Goal: Navigation & Orientation: Find specific page/section

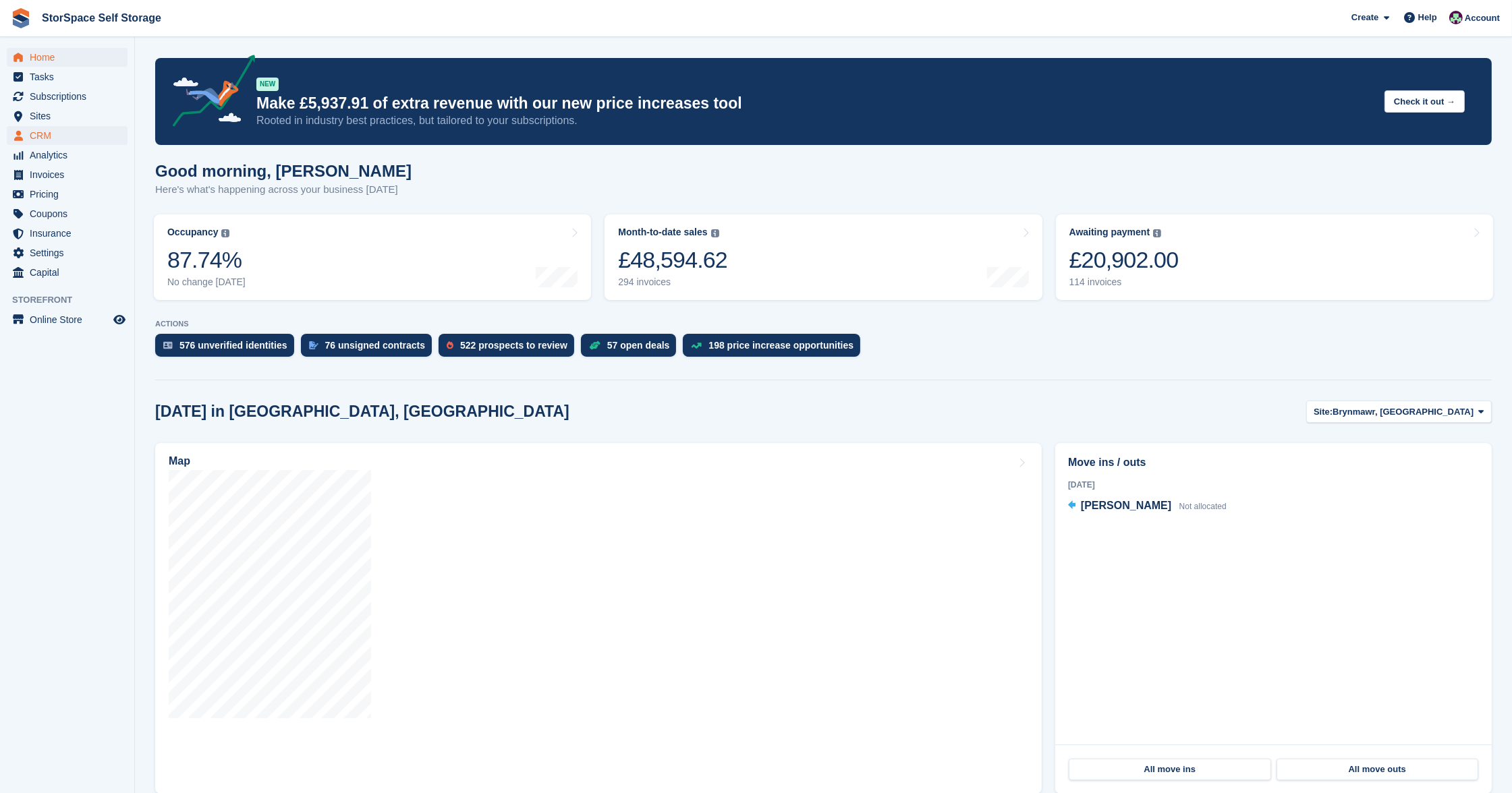
click at [47, 129] on span "CRM" at bounding box center [70, 135] width 81 height 19
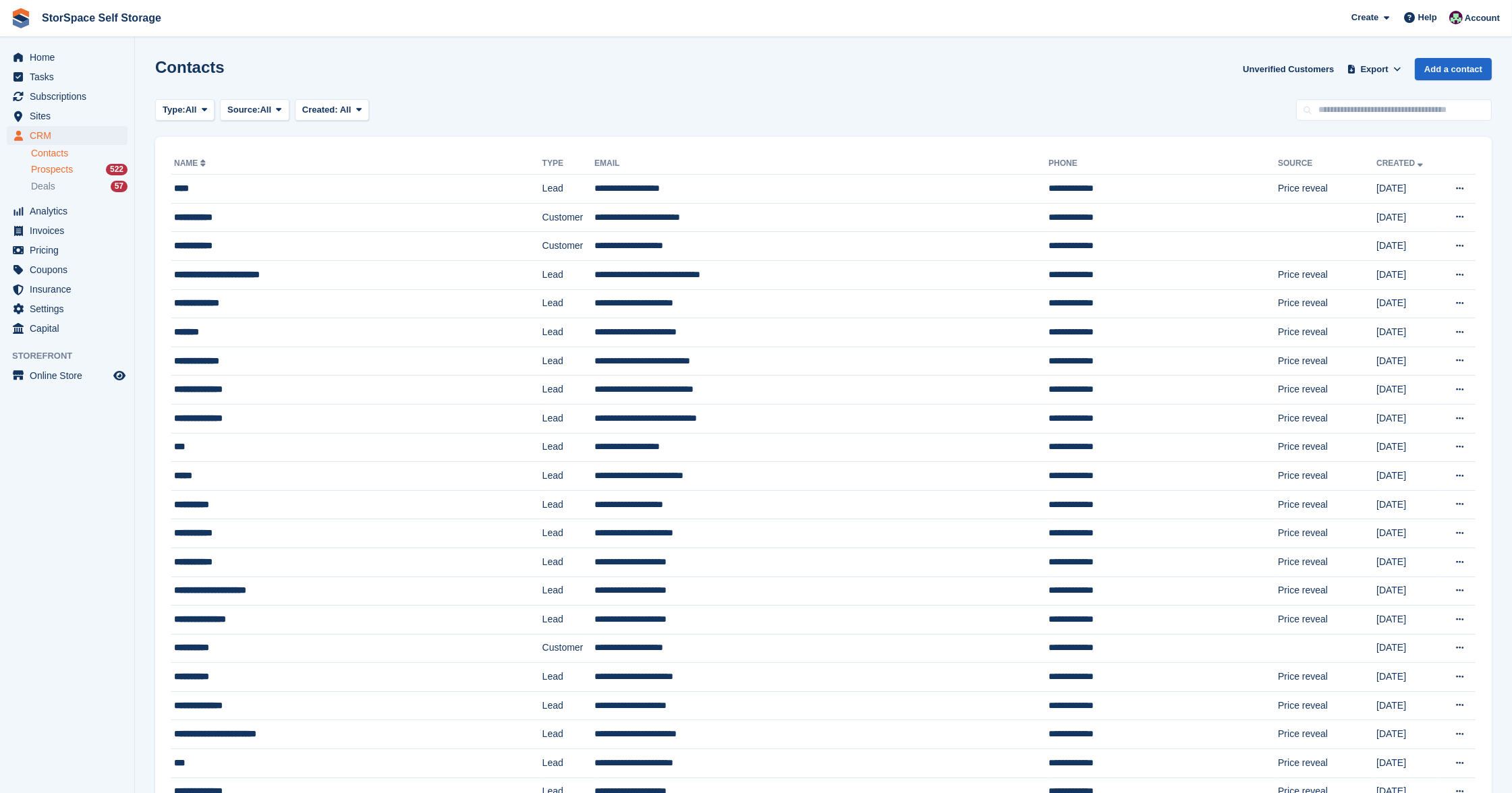
click at [64, 168] on span "Prospects" at bounding box center [51, 170] width 42 height 13
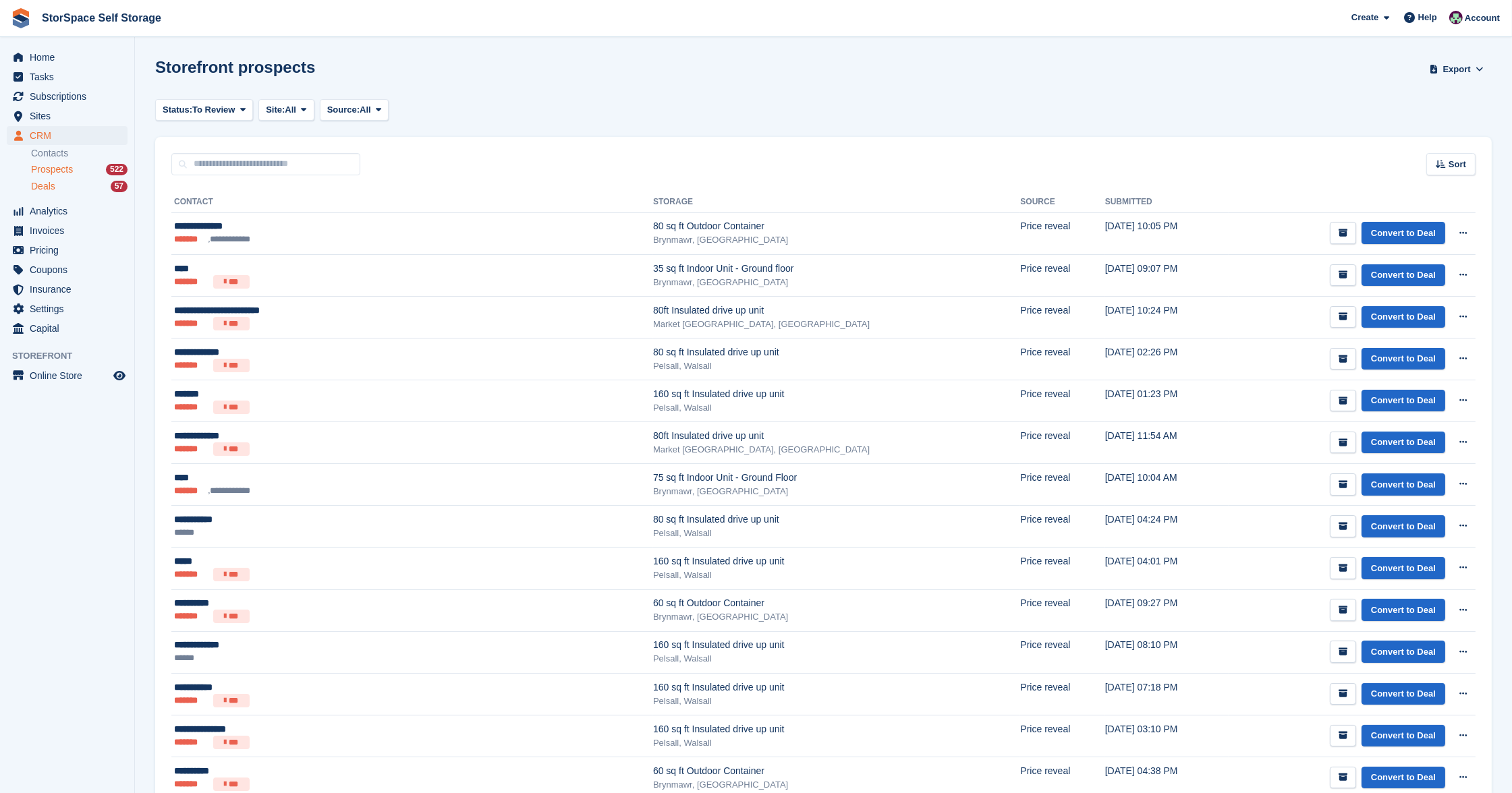
click at [42, 186] on span "Deals" at bounding box center [43, 187] width 24 height 13
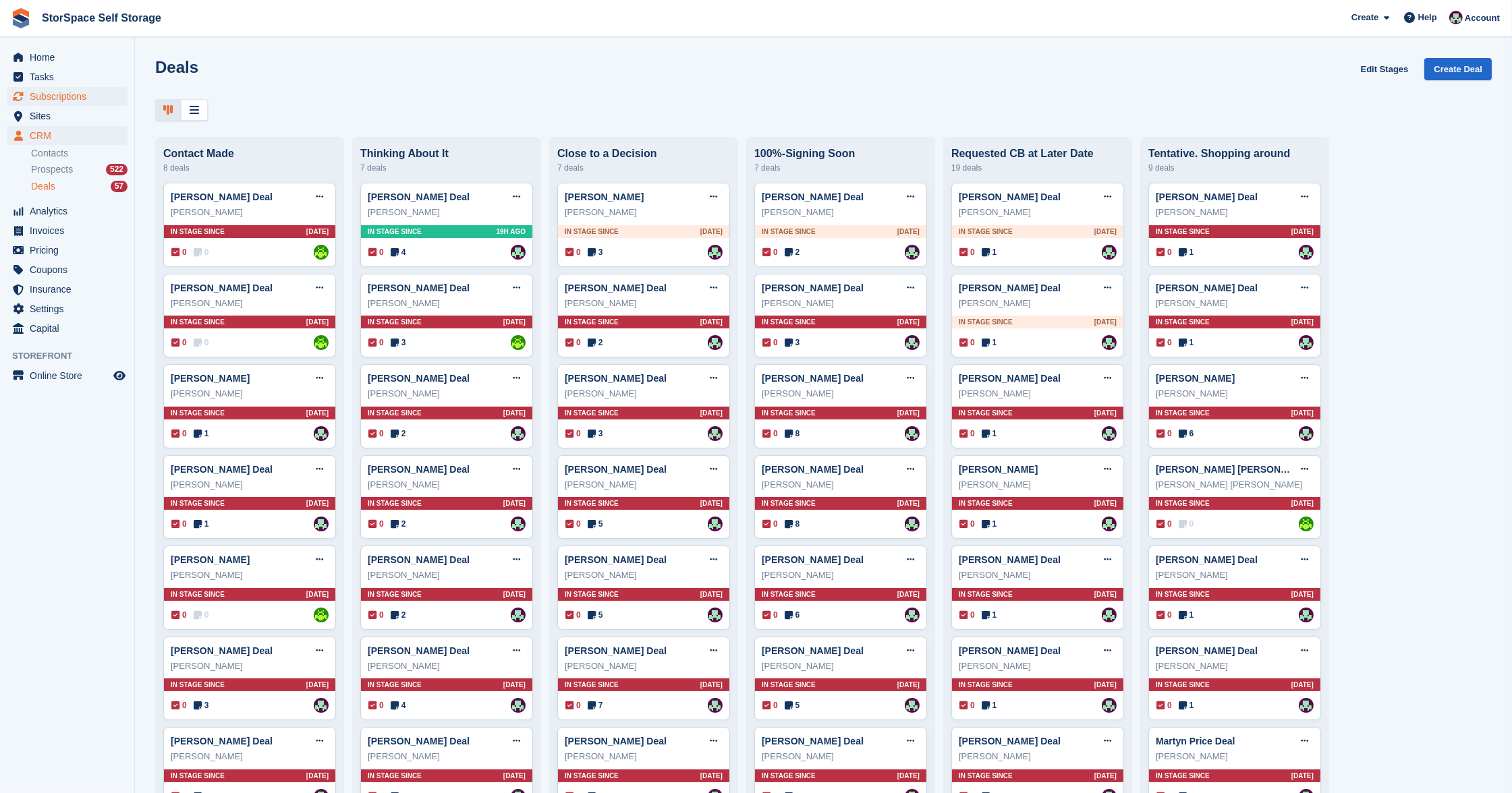
click at [58, 96] on span "Subscriptions" at bounding box center [70, 96] width 81 height 19
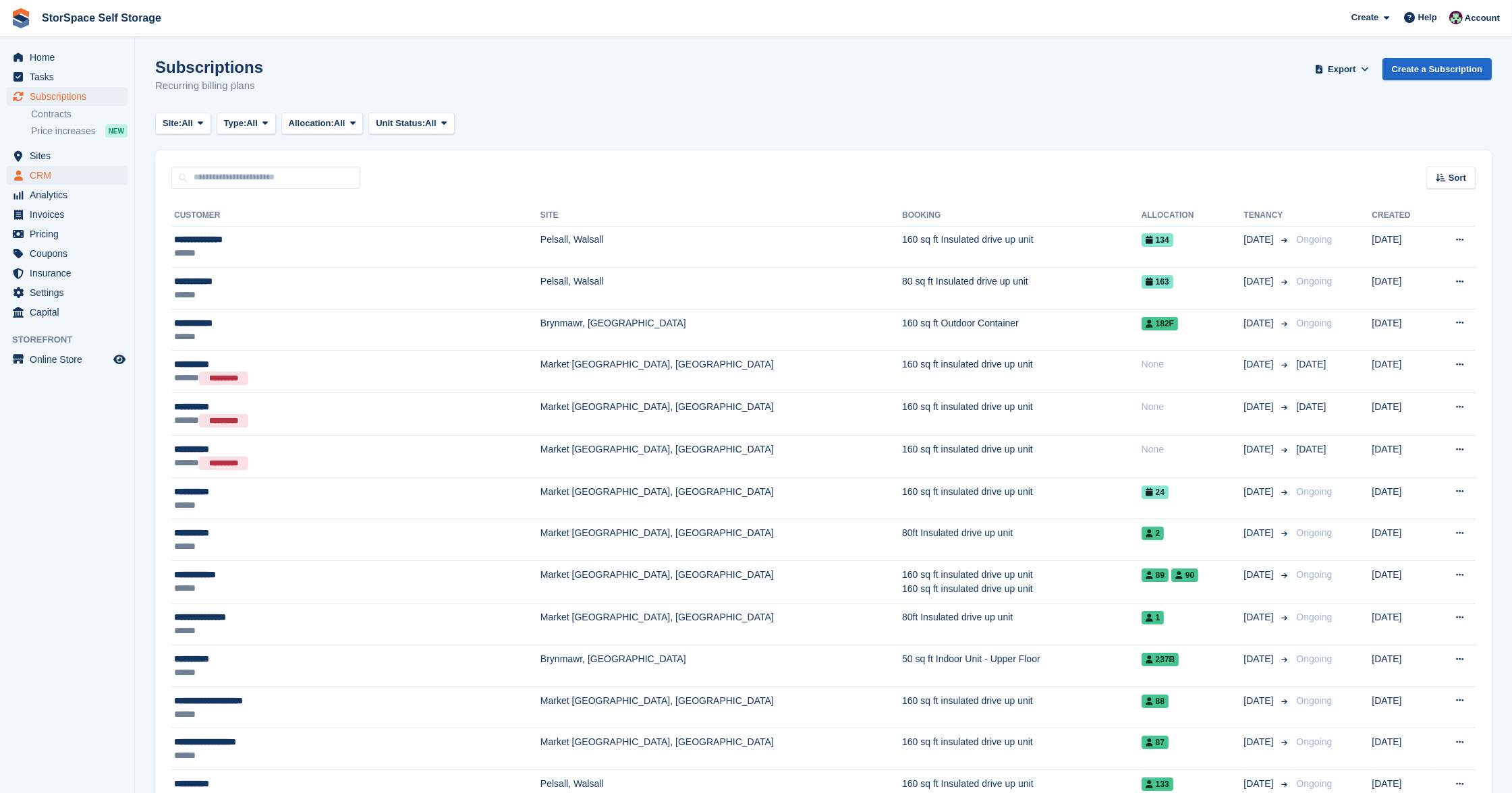
click at [50, 169] on span "CRM" at bounding box center [70, 175] width 81 height 19
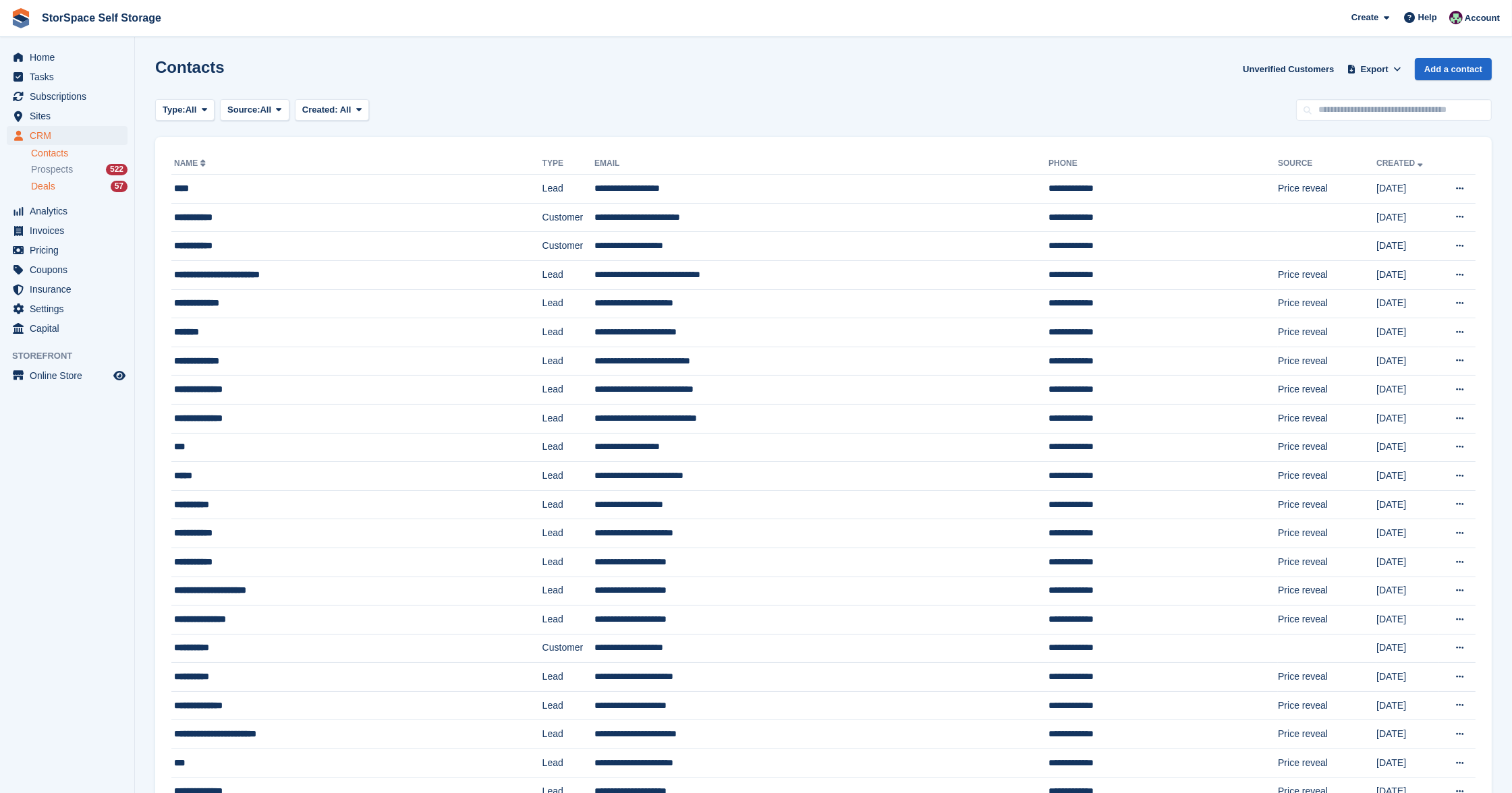
click at [41, 181] on span "Deals" at bounding box center [43, 187] width 24 height 13
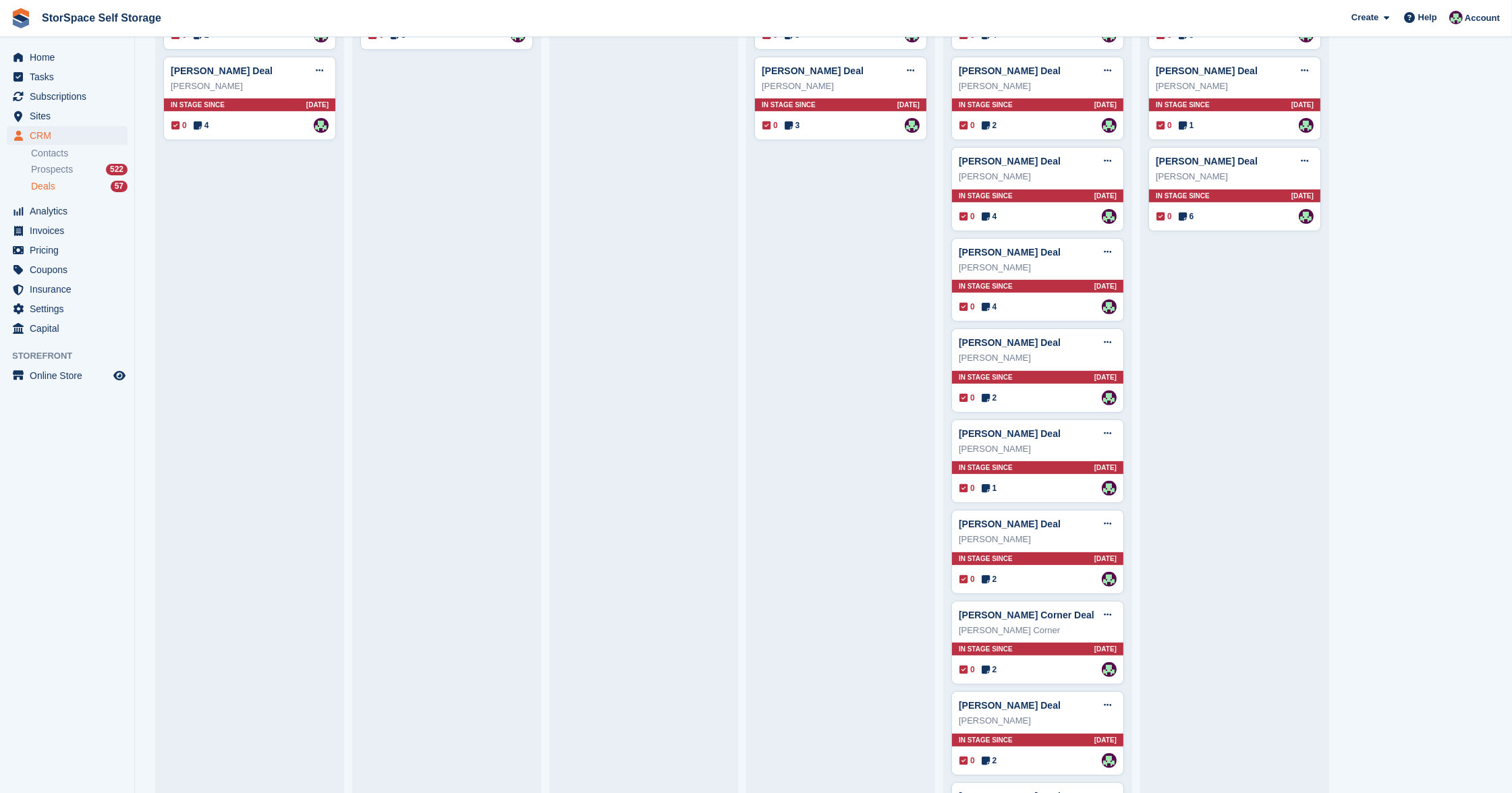
scroll to position [1003, 0]
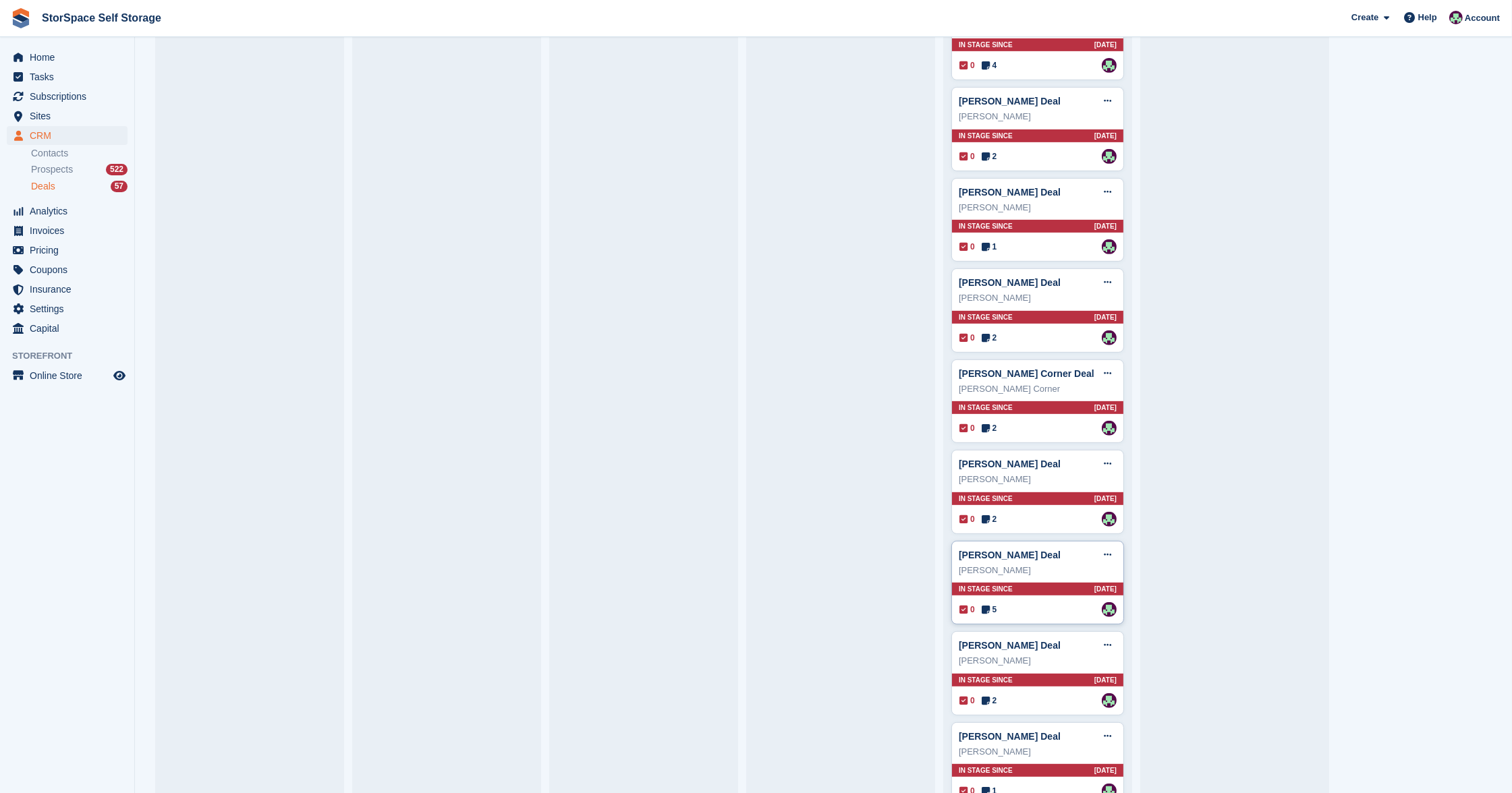
click at [1033, 568] on div "Julie Ratliff" at bounding box center [1038, 570] width 158 height 13
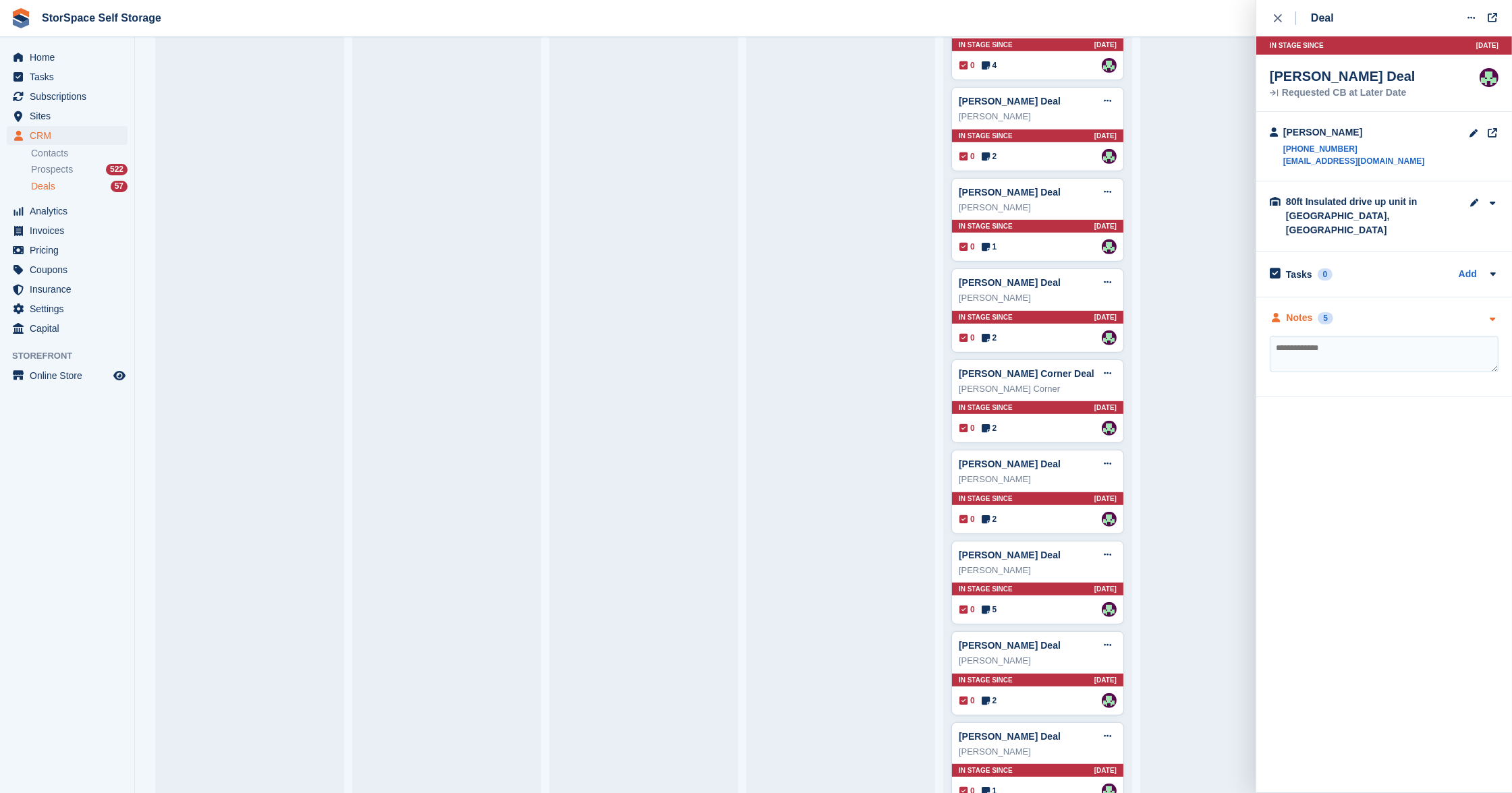
click at [1376, 315] on div "Notes 5" at bounding box center [1384, 318] width 229 height 14
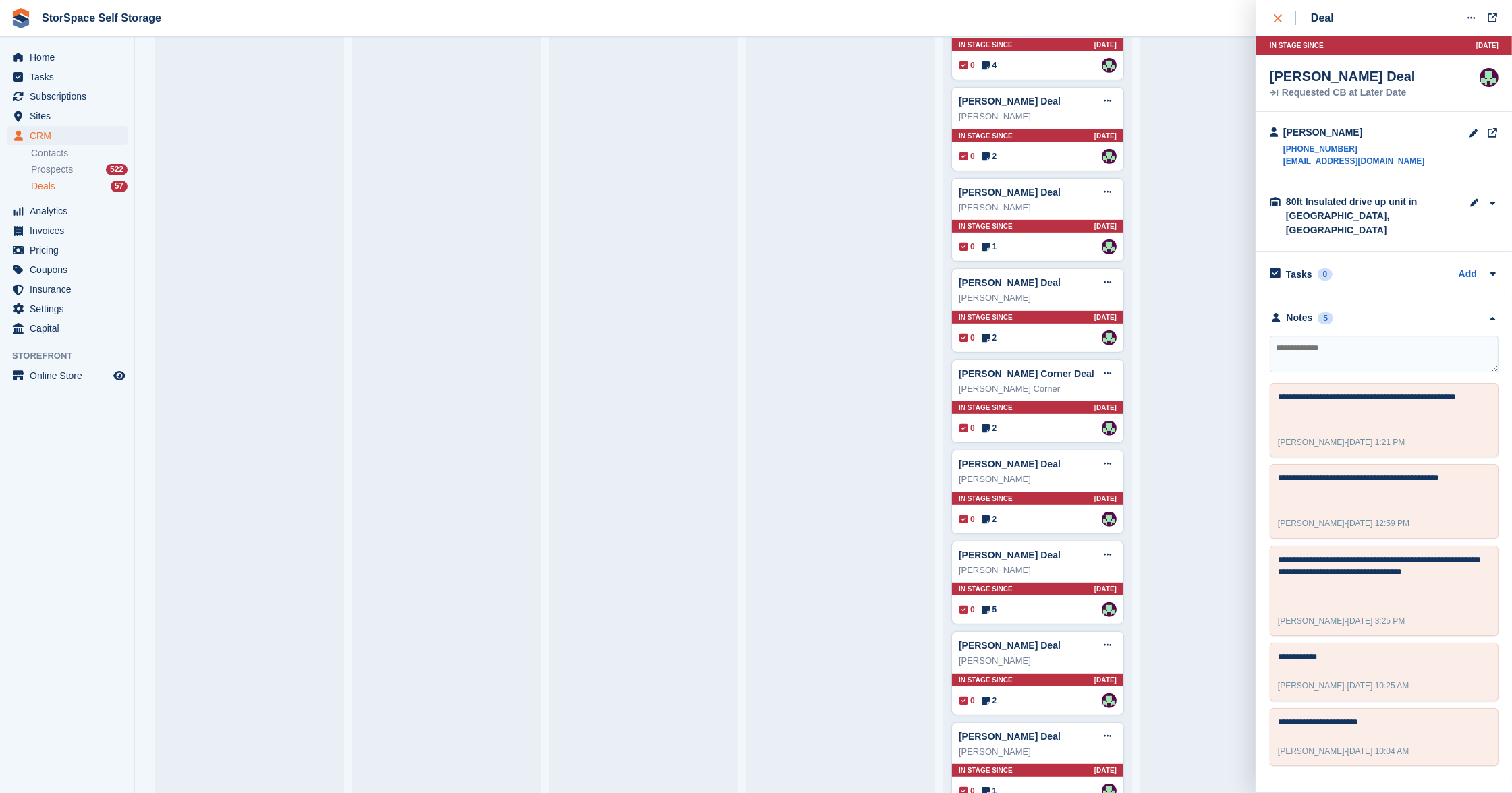
click at [1279, 23] on div "close" at bounding box center [1285, 18] width 23 height 13
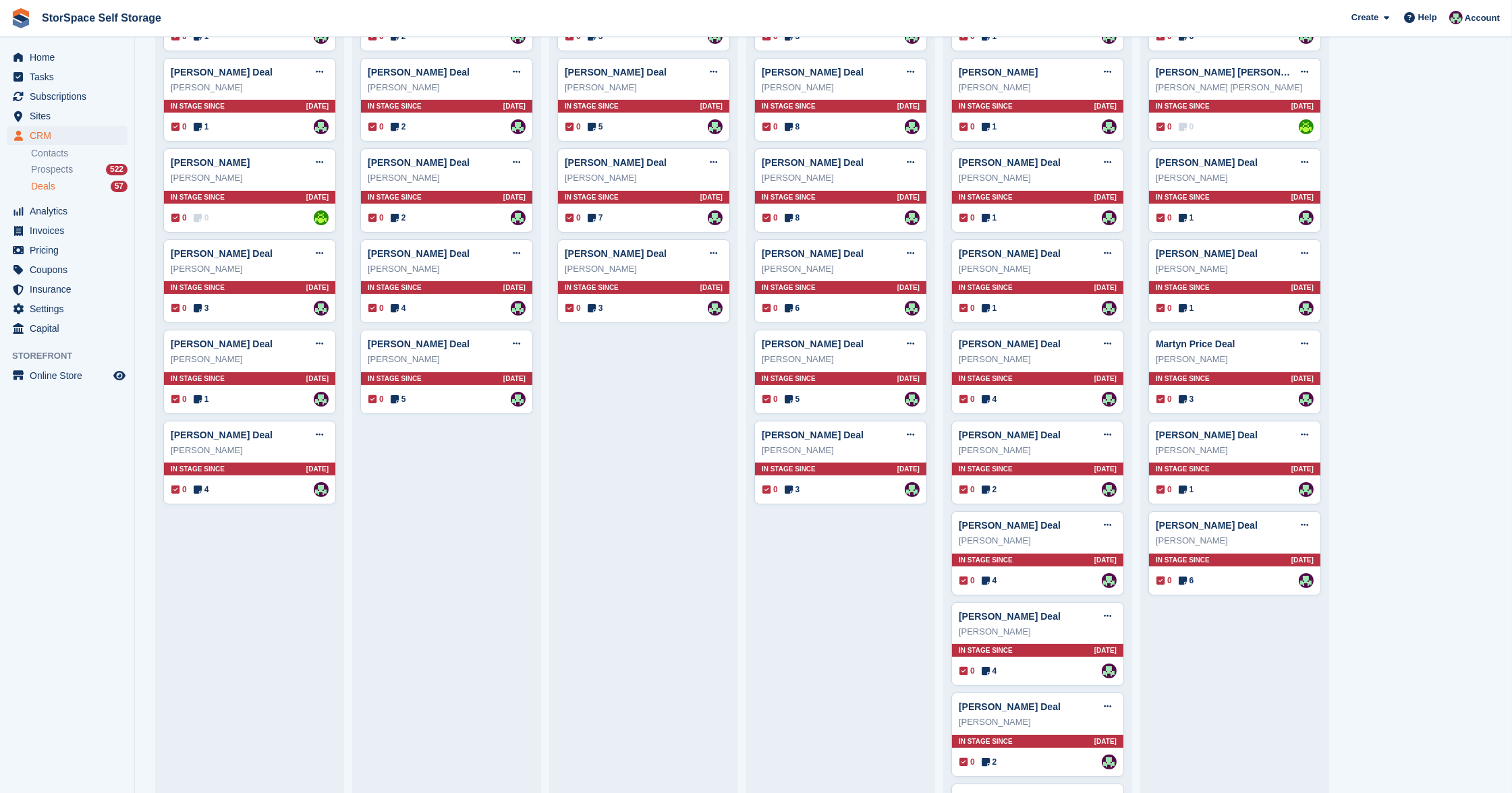
scroll to position [0, 0]
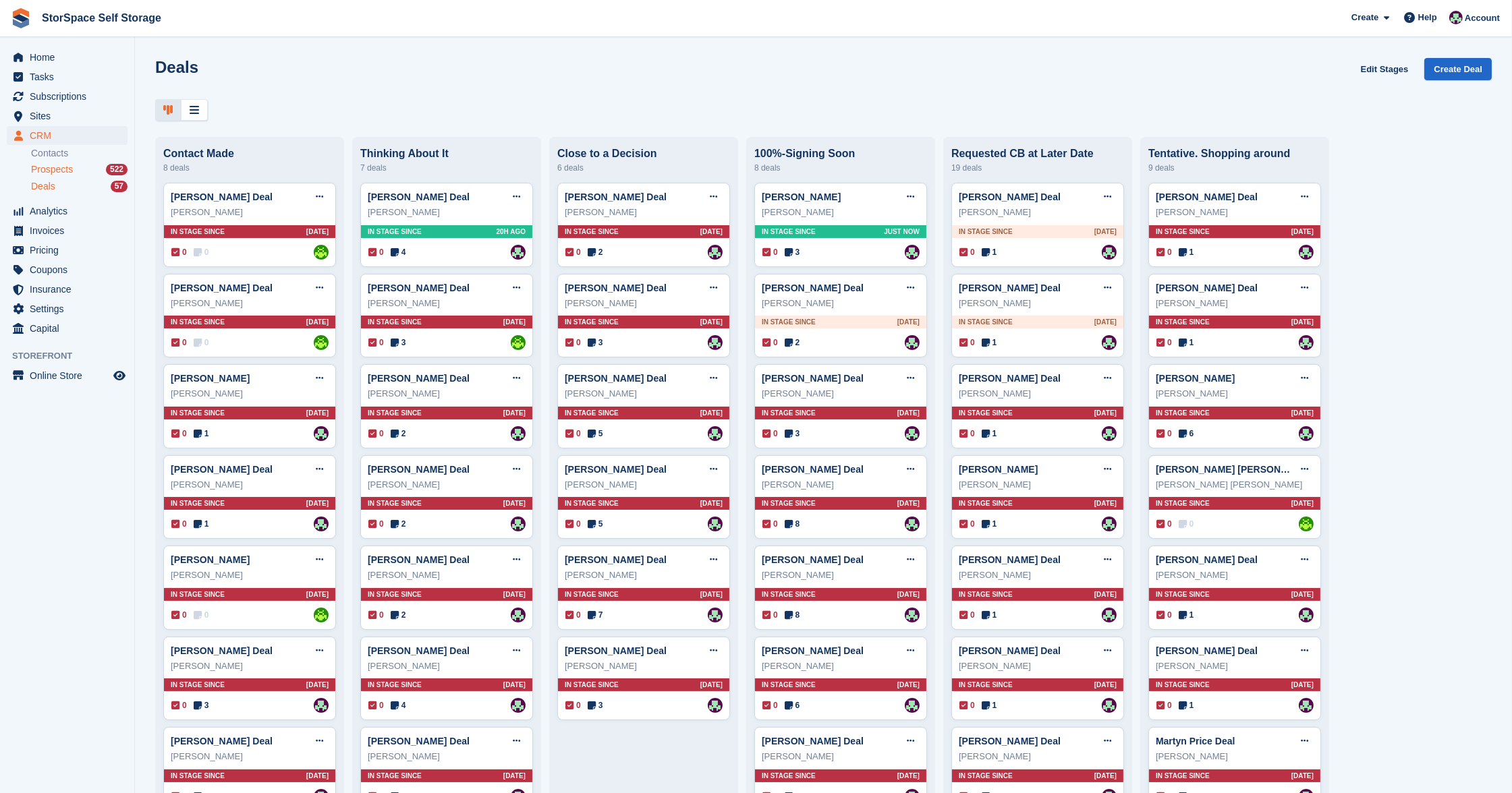
click at [61, 172] on span "Prospects" at bounding box center [51, 170] width 42 height 13
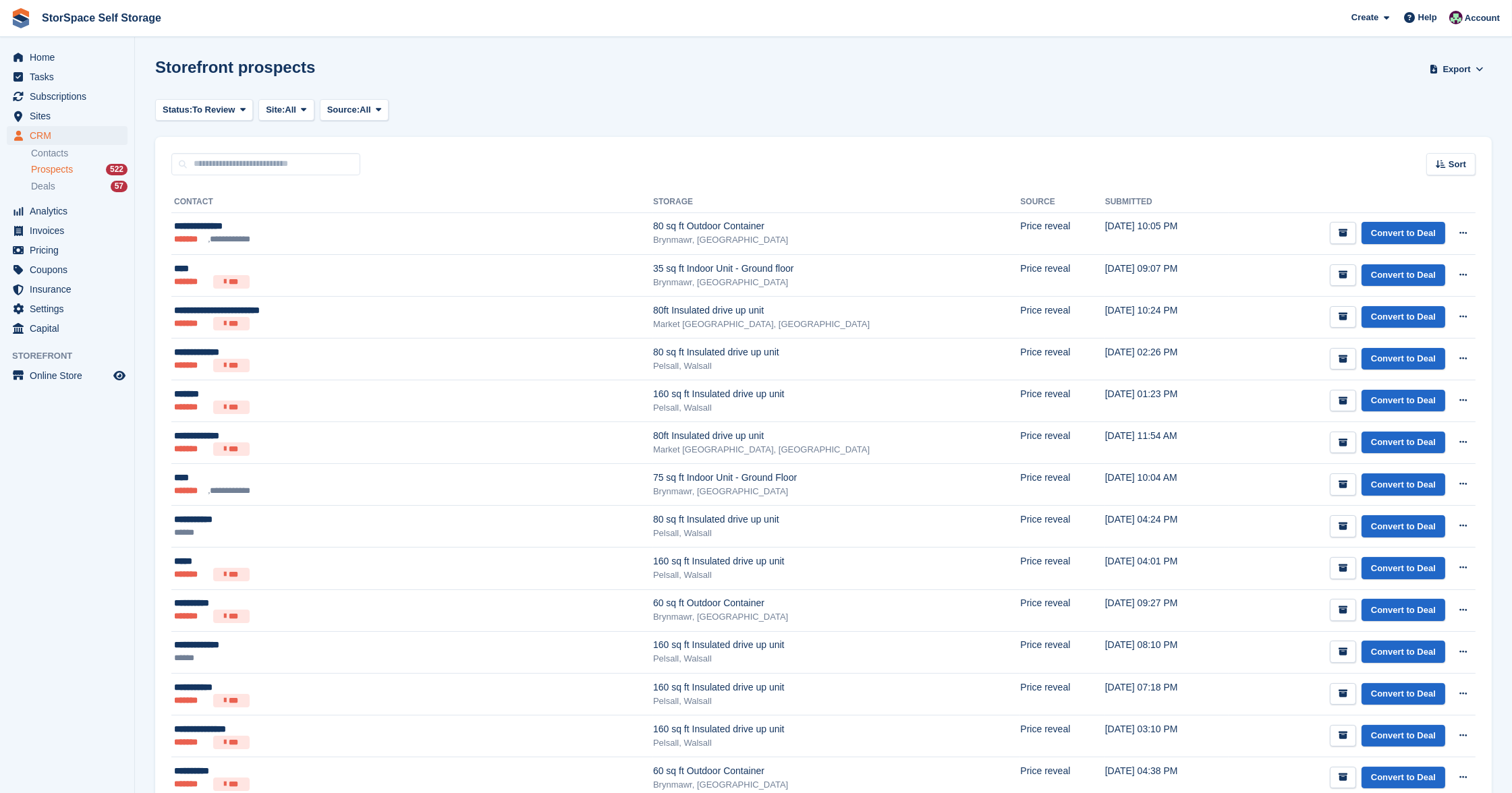
click at [311, 94] on div "Storefront prospects Export Export Prospects Export a CSV of all Prospects whic…" at bounding box center [823, 77] width 1337 height 39
click at [310, 105] on button "Site: All" at bounding box center [286, 111] width 56 height 23
click at [311, 192] on link "Pelsall, Walsall" at bounding box center [397, 190] width 266 height 24
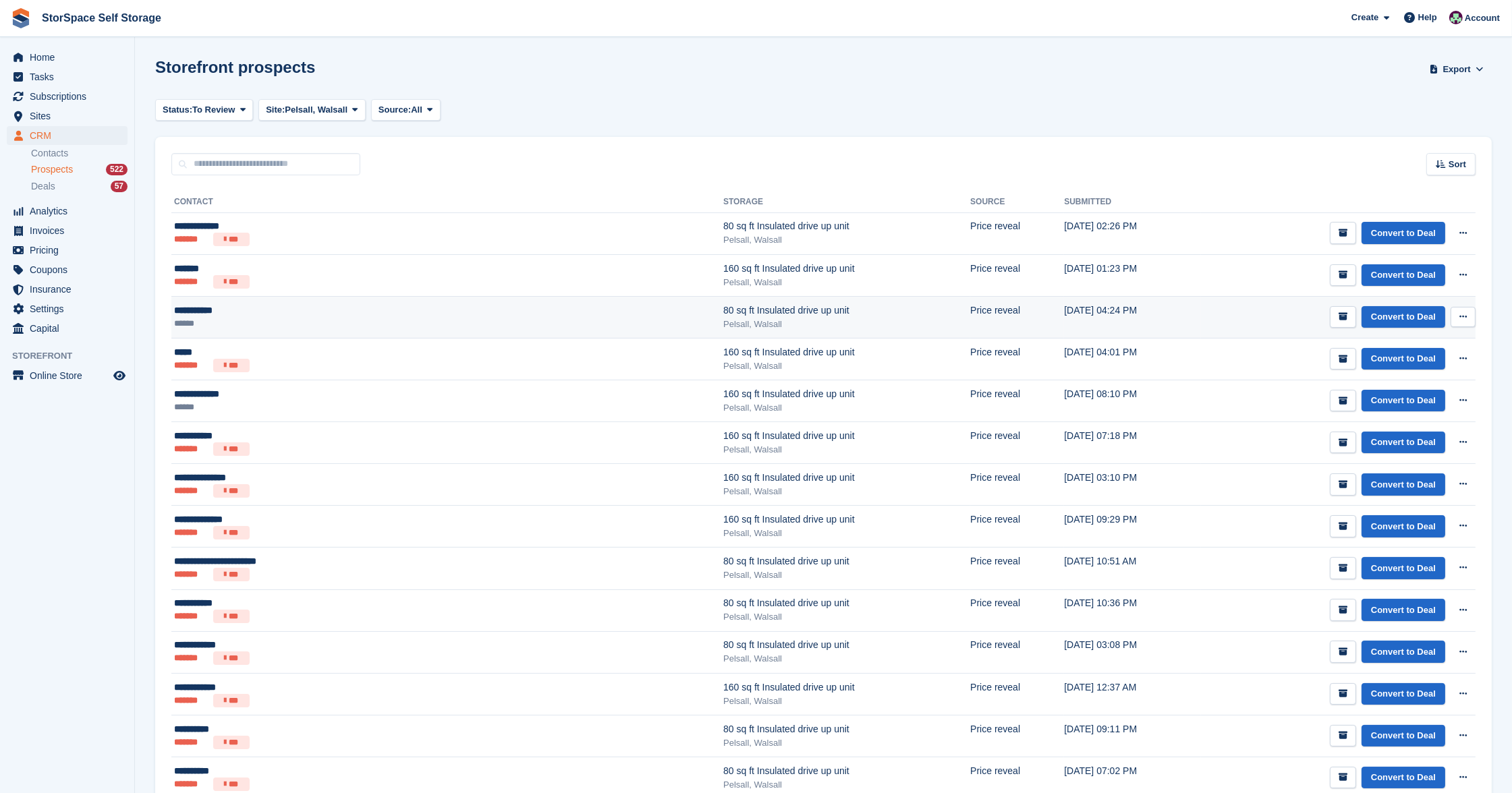
click at [1469, 316] on button at bounding box center [1463, 317] width 25 height 20
click at [1401, 389] on p "Delete prospect" at bounding box center [1411, 389] width 118 height 18
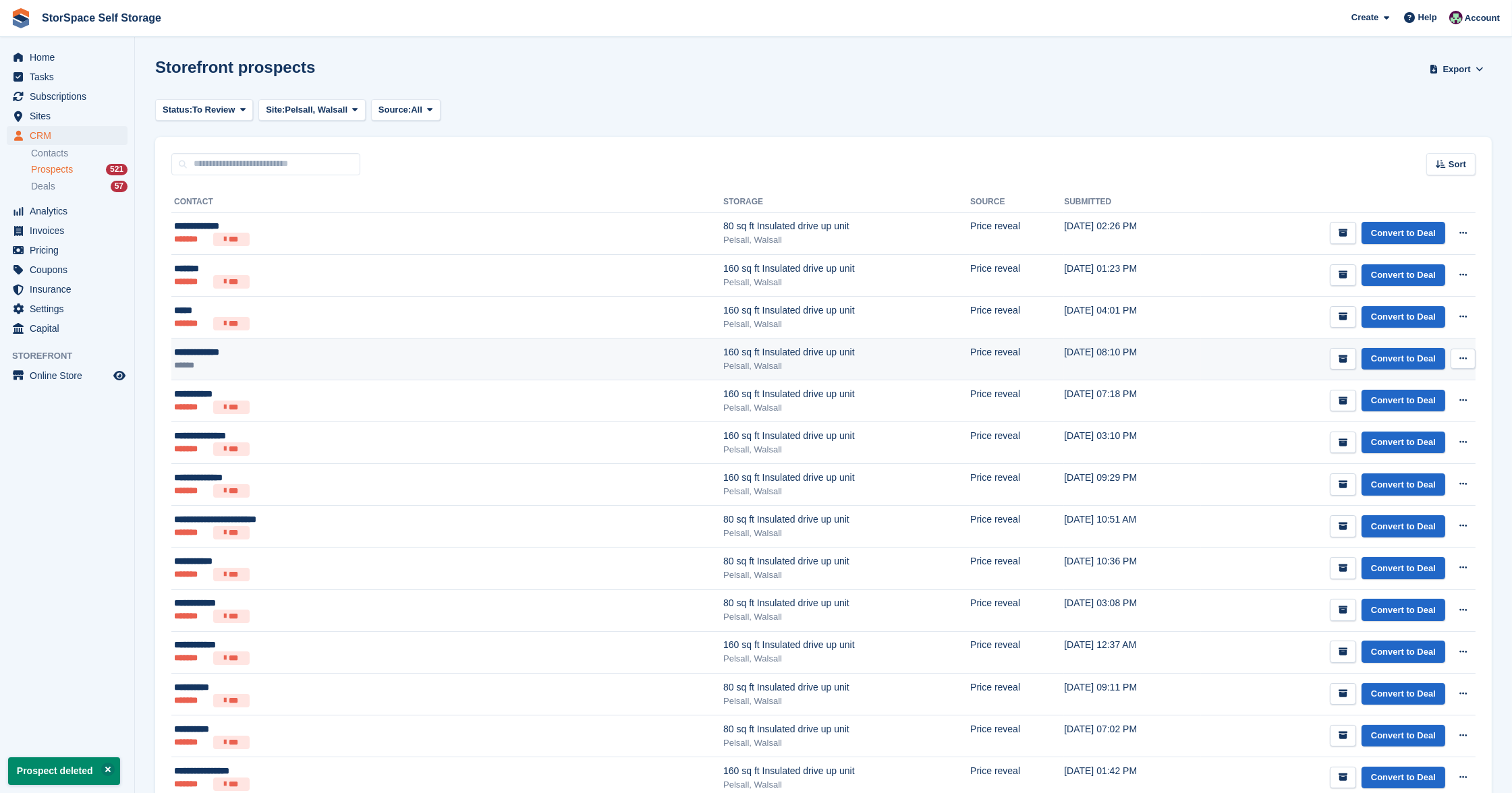
click at [1467, 356] on button at bounding box center [1463, 358] width 25 height 20
click at [1373, 431] on p "Delete prospect" at bounding box center [1411, 431] width 118 height 18
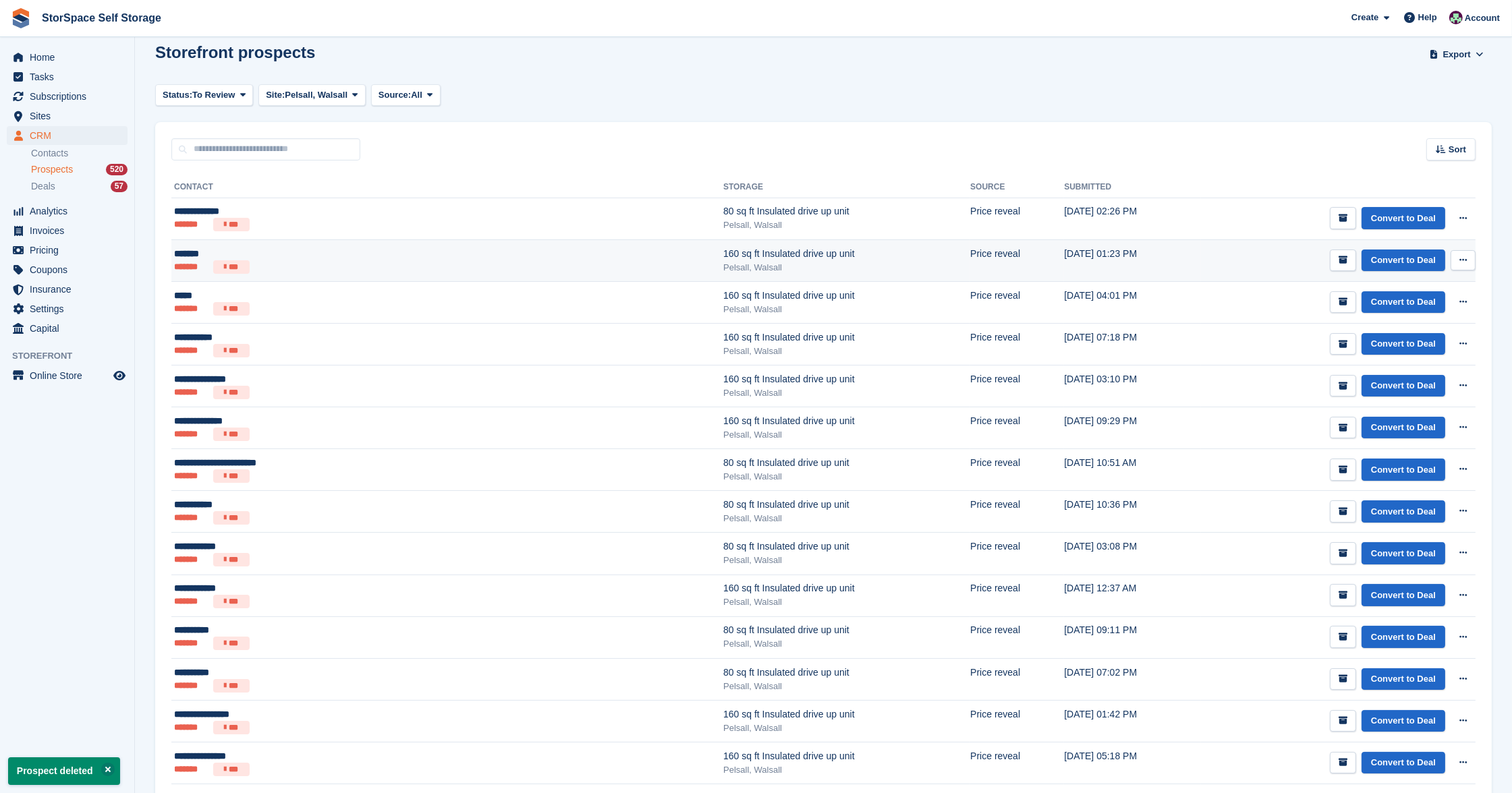
scroll to position [115, 0]
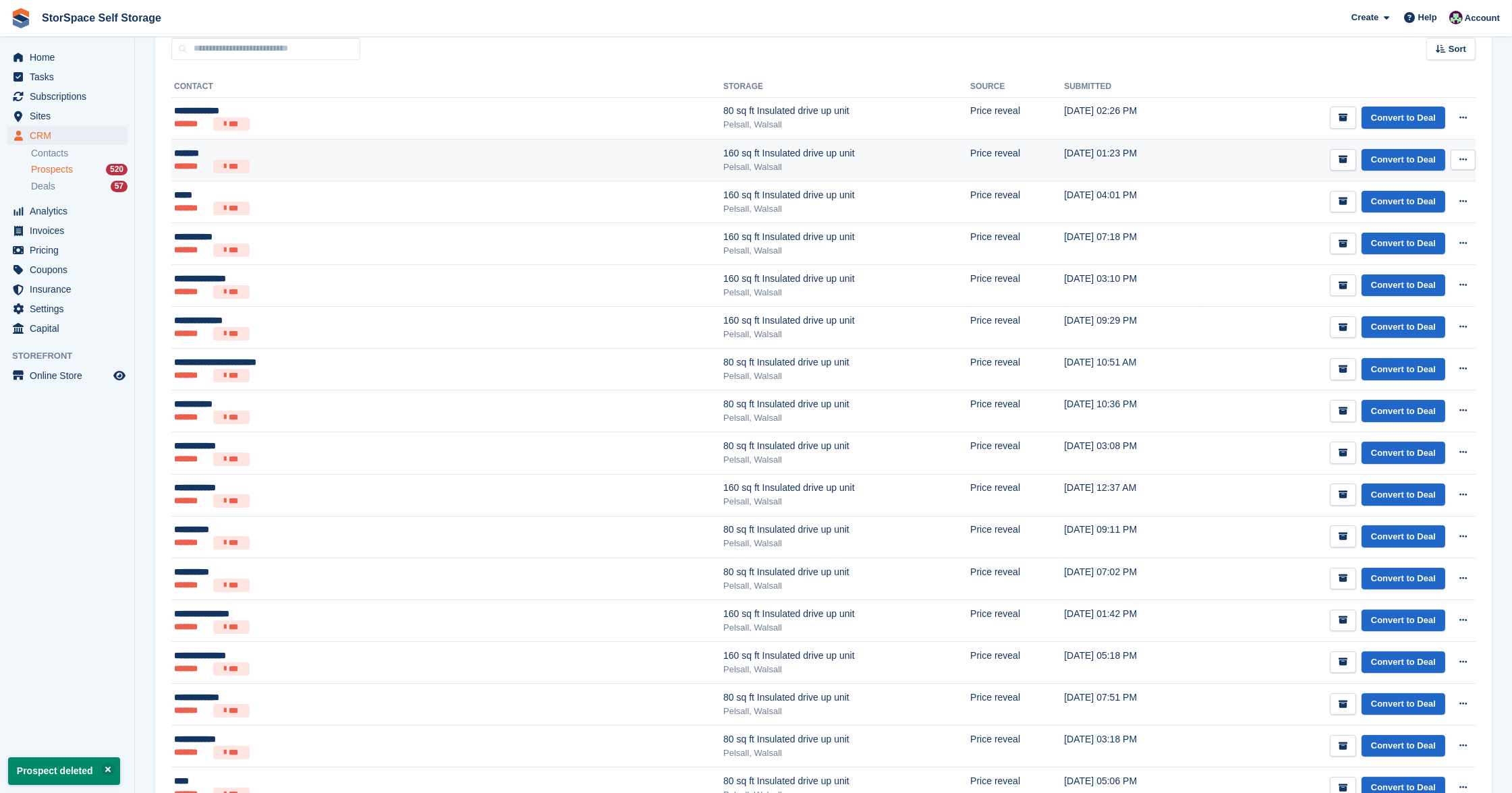
click at [1470, 163] on button at bounding box center [1463, 160] width 25 height 20
click at [1392, 228] on p "Delete prospect" at bounding box center [1411, 232] width 118 height 18
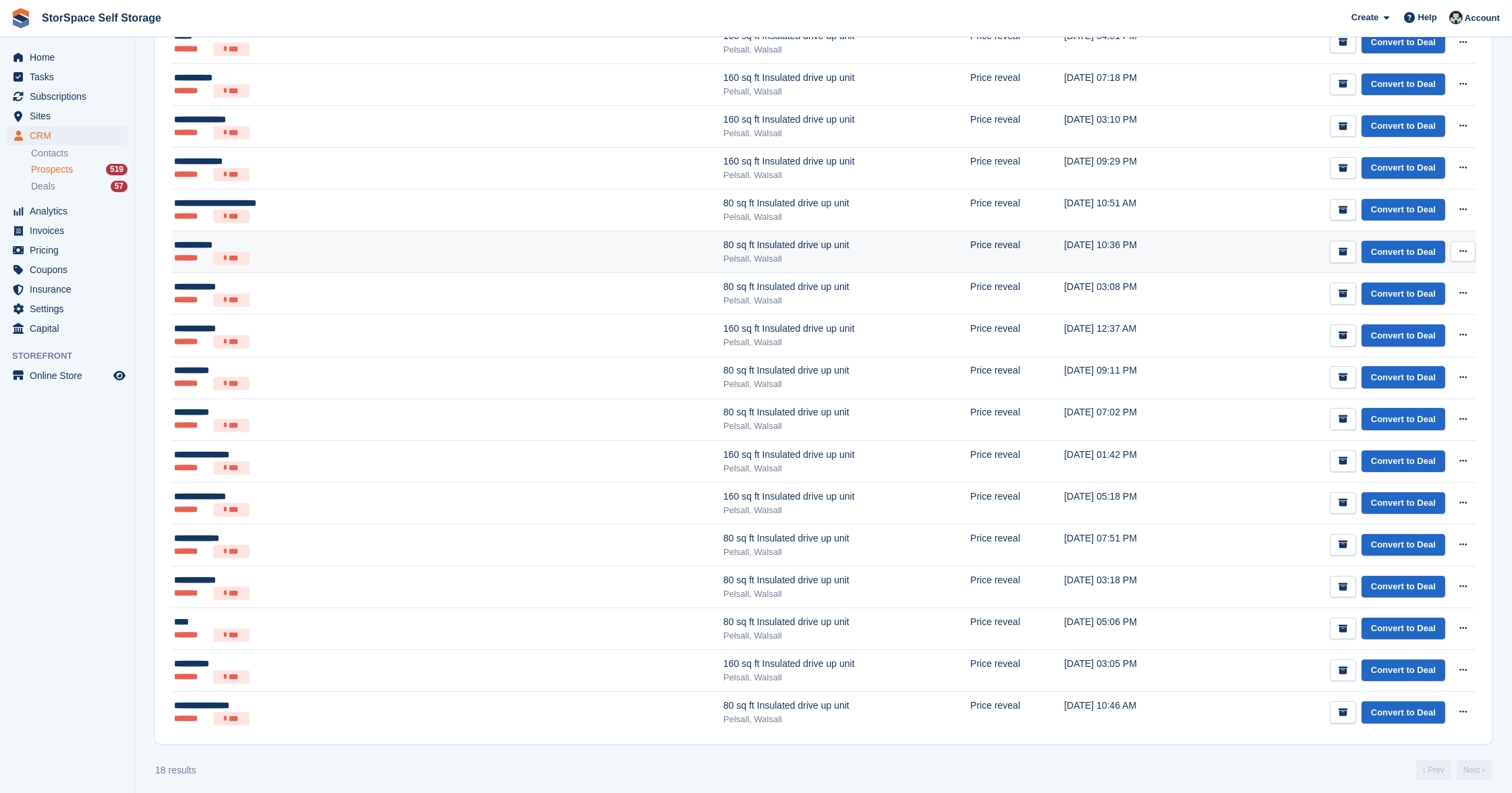
scroll to position [0, 0]
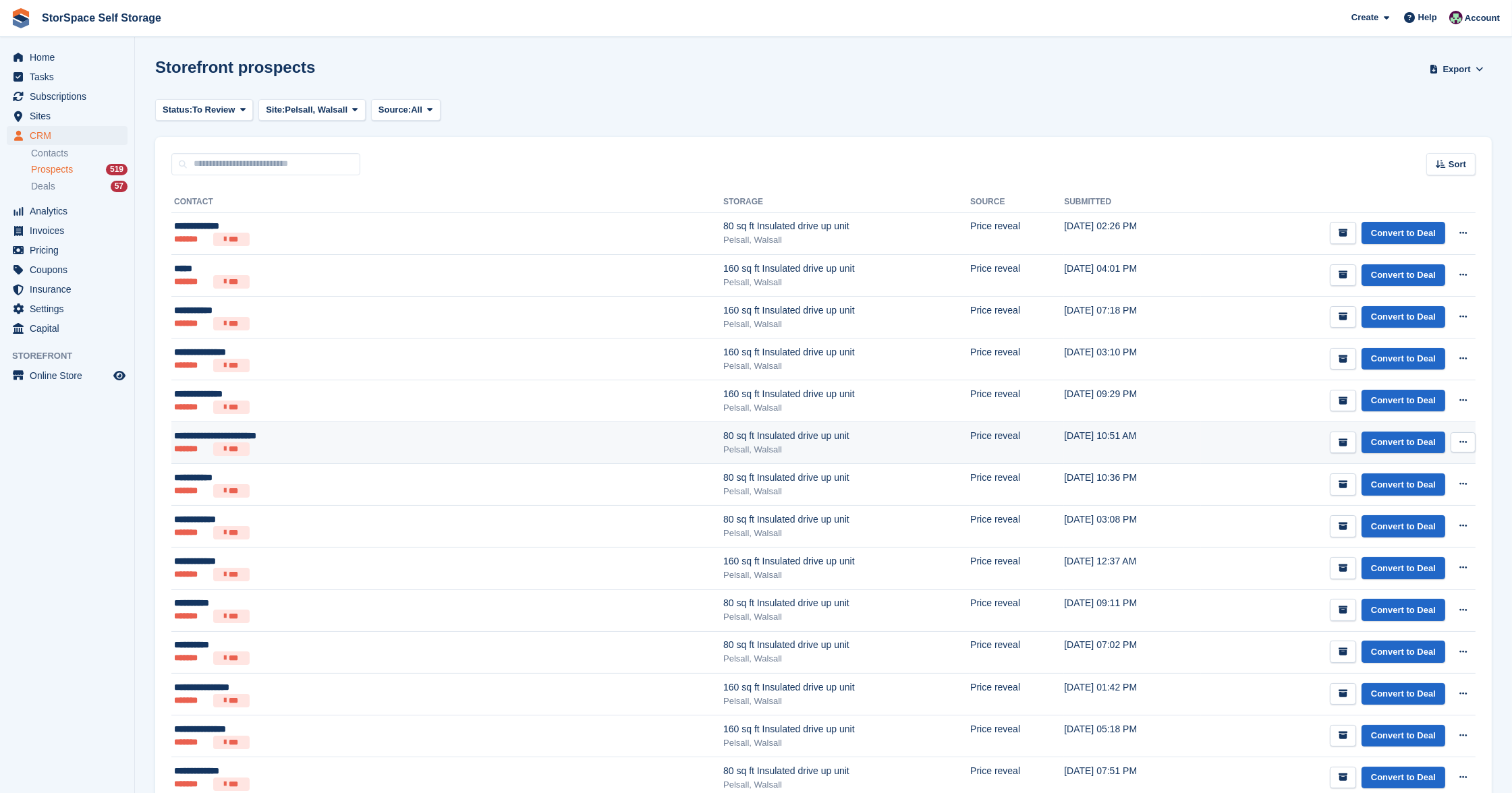
click at [370, 448] on ul "******* ***" at bounding box center [319, 449] width 291 height 13
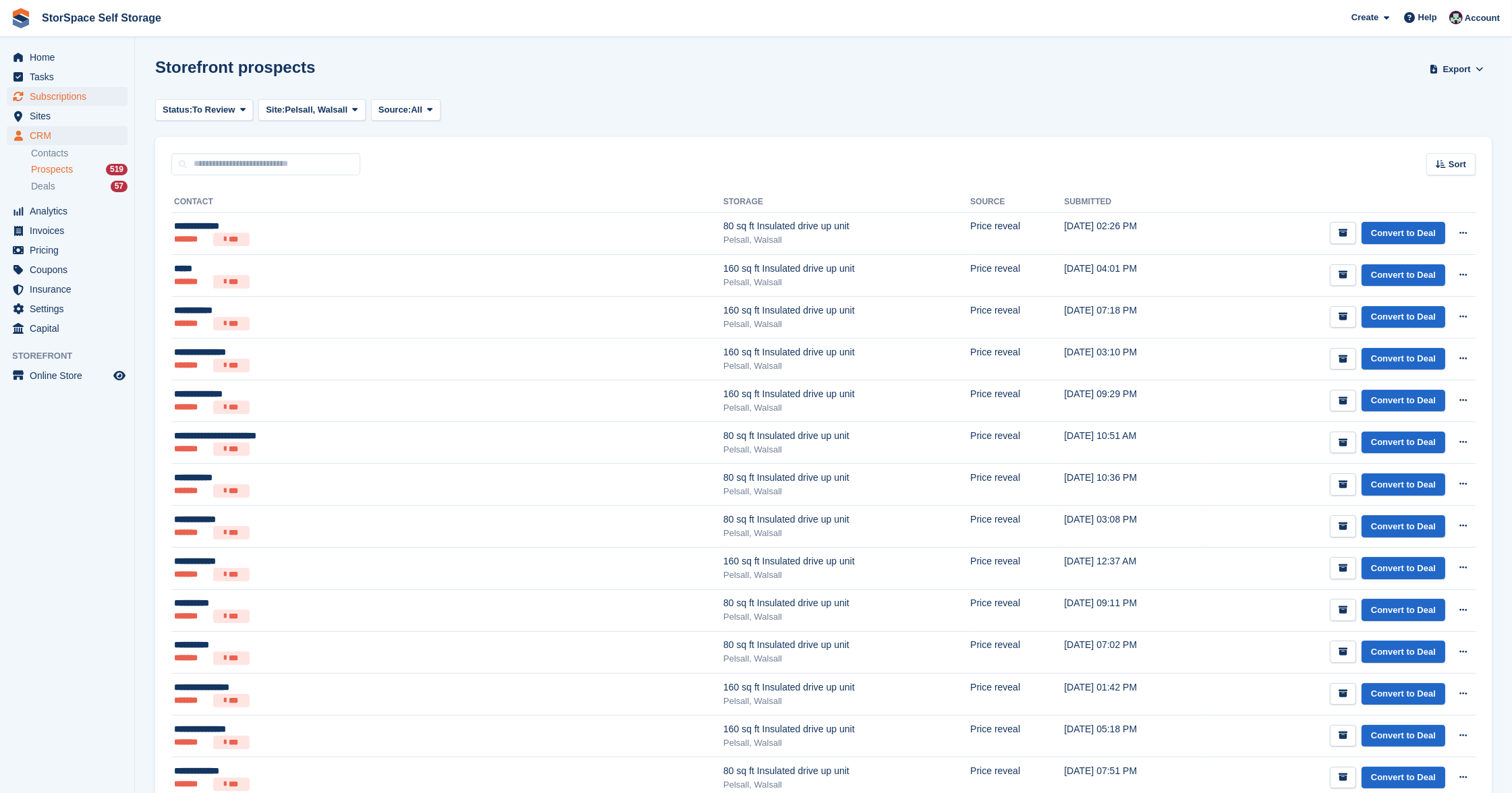
click at [52, 96] on span "Subscriptions" at bounding box center [70, 96] width 81 height 19
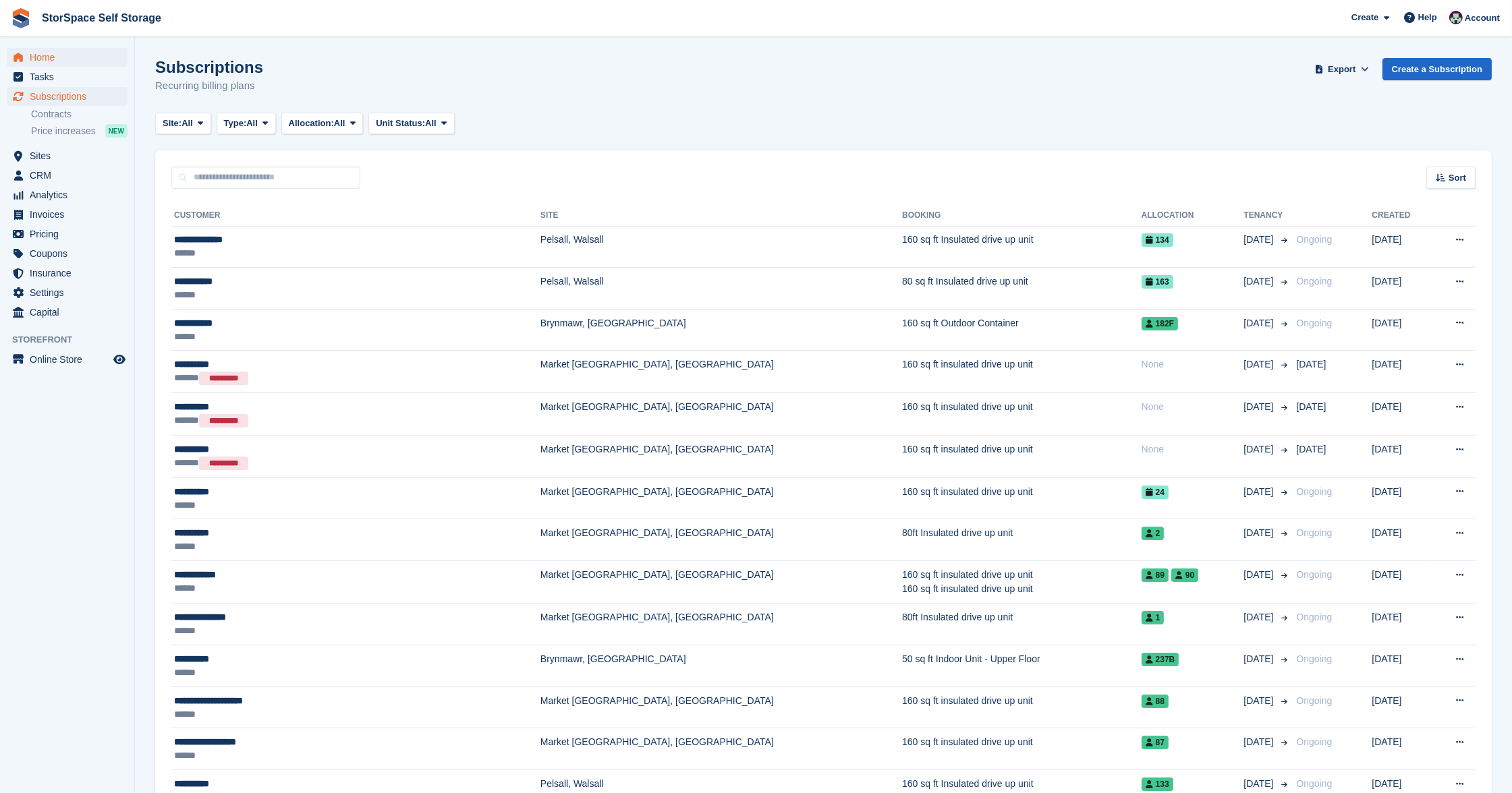
click at [61, 56] on span "Home" at bounding box center [70, 57] width 81 height 19
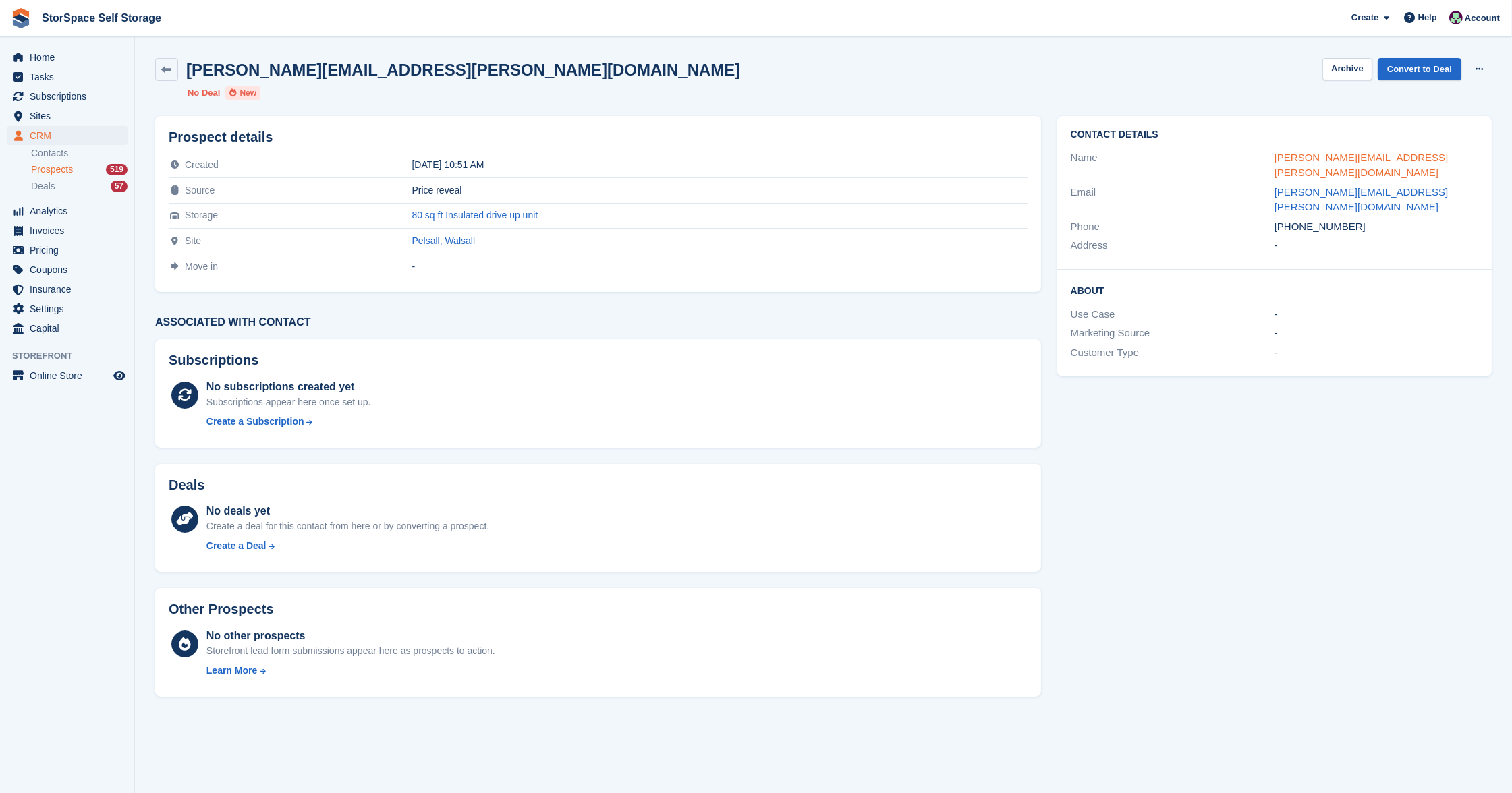
click at [1295, 153] on link "philip.corns@yahoo.co.uk" at bounding box center [1361, 165] width 174 height 27
